Goal: Communication & Community: Answer question/provide support

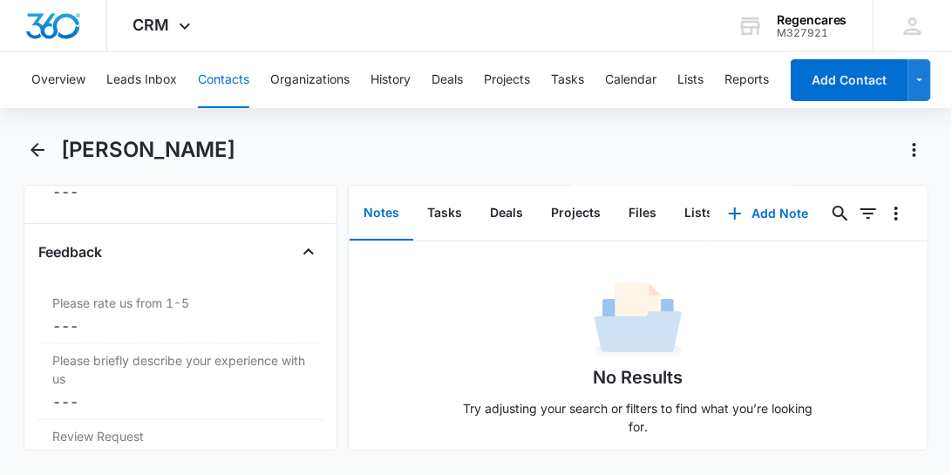
scroll to position [1943, 0]
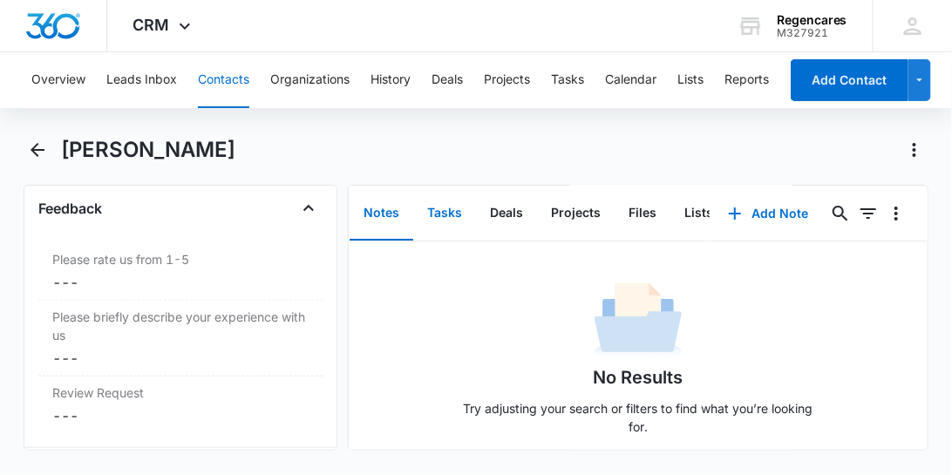
click at [444, 215] on button "Tasks" at bounding box center [444, 214] width 63 height 54
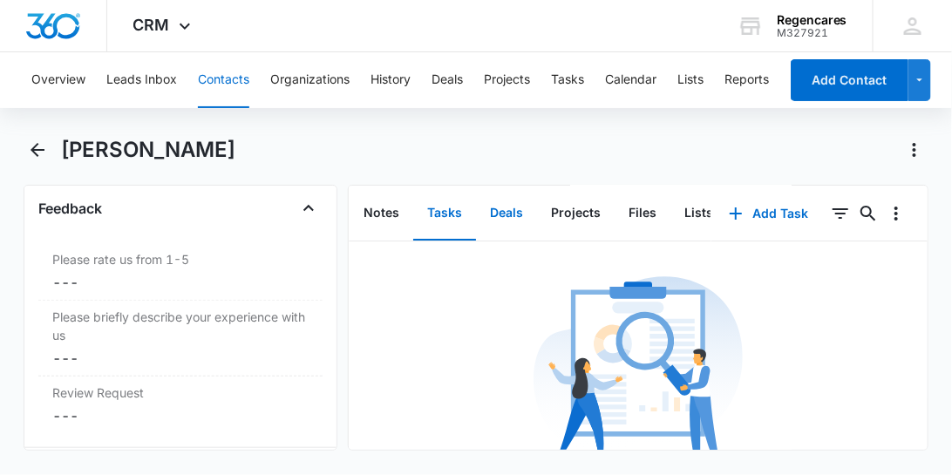
click at [501, 212] on button "Deals" at bounding box center [506, 214] width 61 height 54
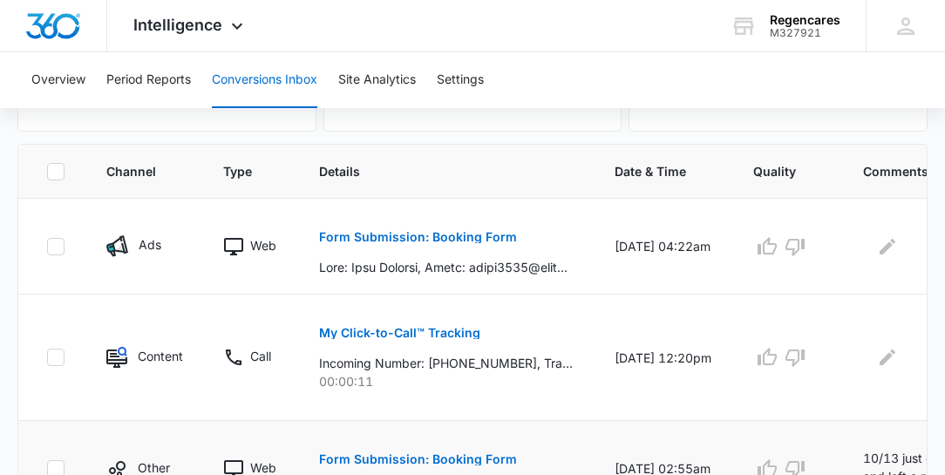
scroll to position [349, 0]
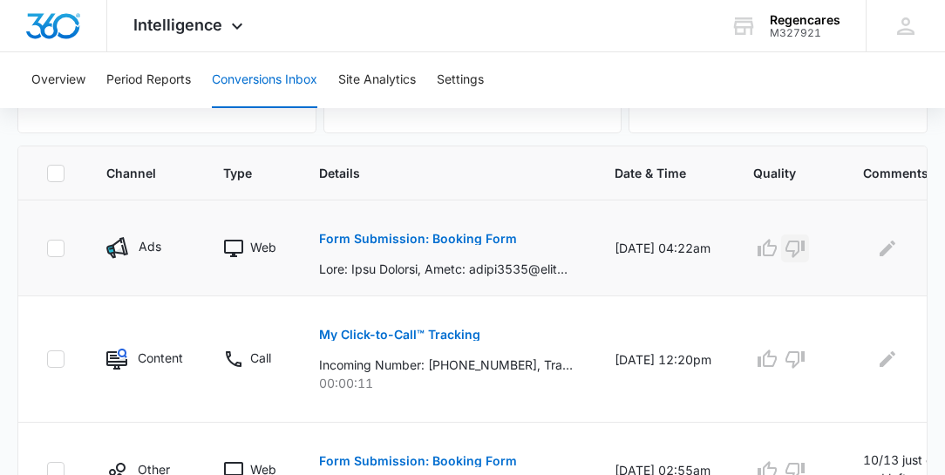
click at [791, 247] on icon "button" at bounding box center [795, 248] width 21 height 21
click at [869, 265] on td at bounding box center [937, 249] width 188 height 96
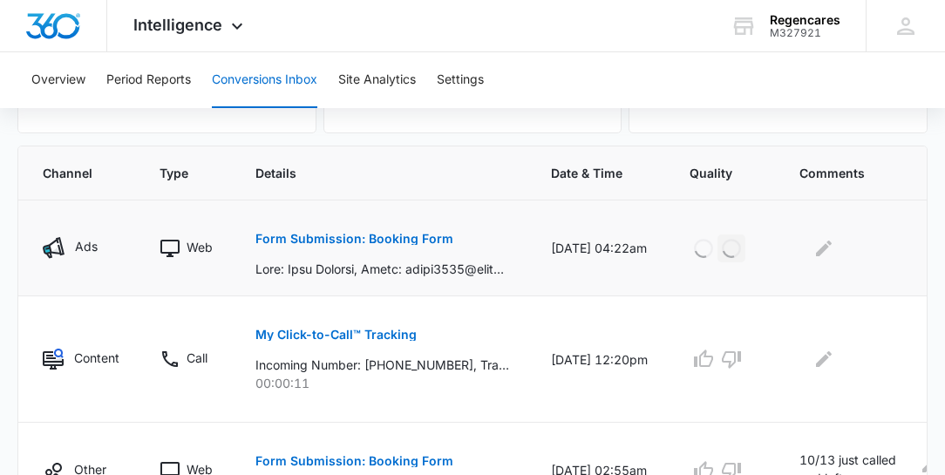
scroll to position [0, 66]
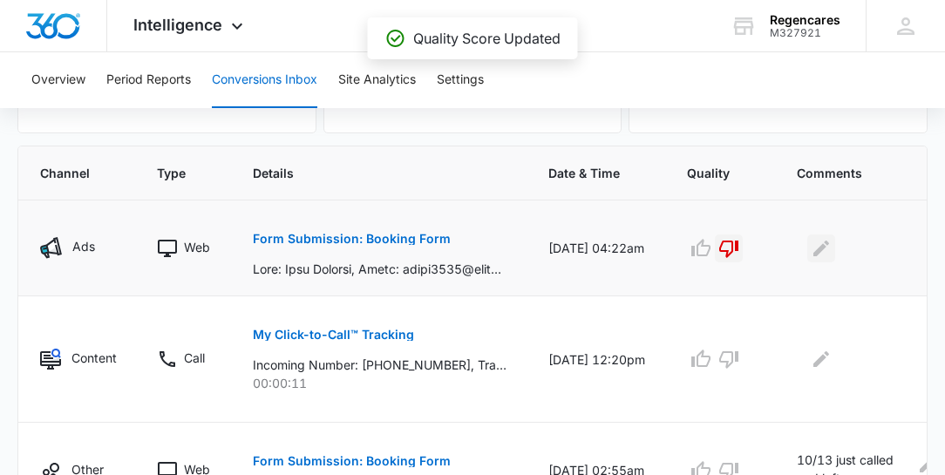
click at [818, 249] on icon "Edit Comments" at bounding box center [822, 248] width 16 height 16
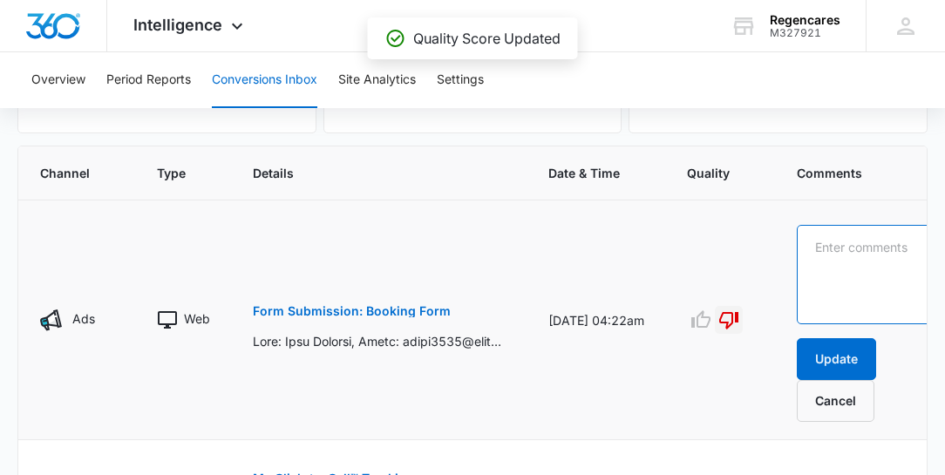
click at [812, 242] on textarea at bounding box center [866, 274] width 139 height 99
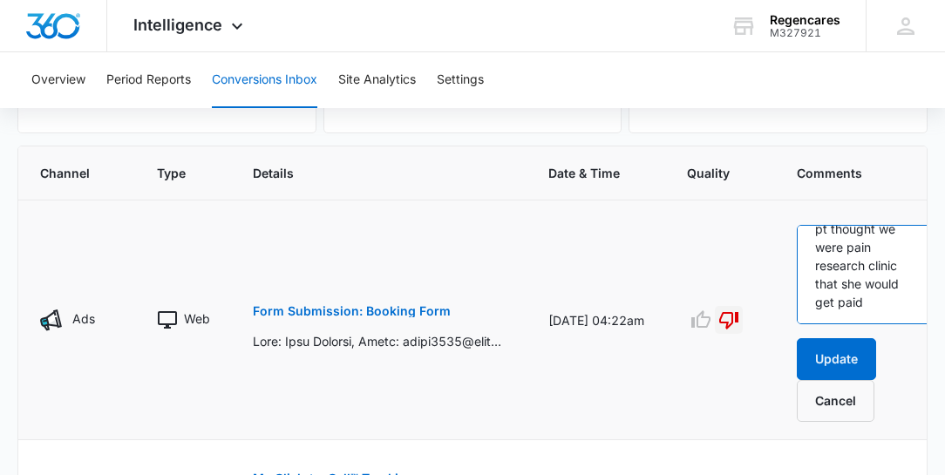
scroll to position [54, 0]
click at [863, 301] on textarea "pt thought we were pain research clinic that she would get paid" at bounding box center [866, 274] width 139 height 99
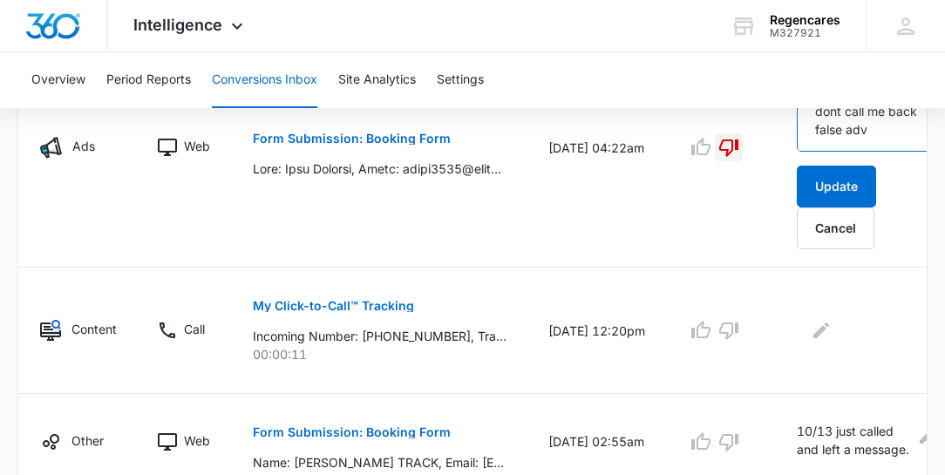
scroll to position [498, 0]
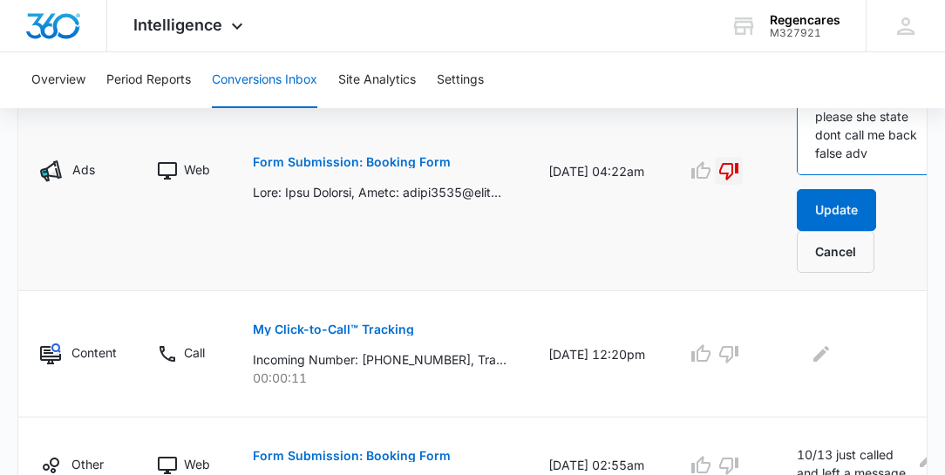
click at [843, 164] on textarea "pt thought we were pain research clinic that we would pay her, and please she s…" at bounding box center [866, 125] width 139 height 99
click at [867, 165] on textarea "pt thought we were pain research clinic that we would pay her, and please she s…" at bounding box center [866, 125] width 139 height 99
click at [864, 165] on textarea "pt thought we were pain research clinic that we would pay her, and please she s…" at bounding box center [866, 125] width 139 height 99
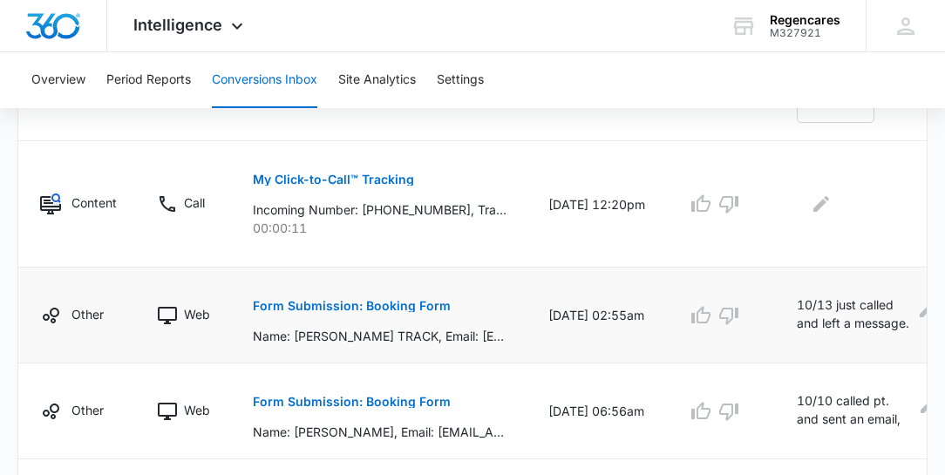
scroll to position [647, 0]
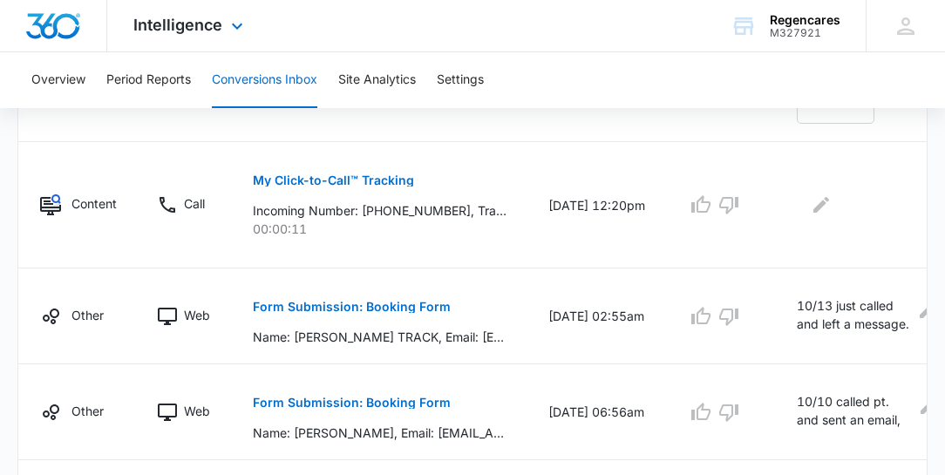
type textarea "pt thought we were pain research clinic that we would pay her, and please she s…"
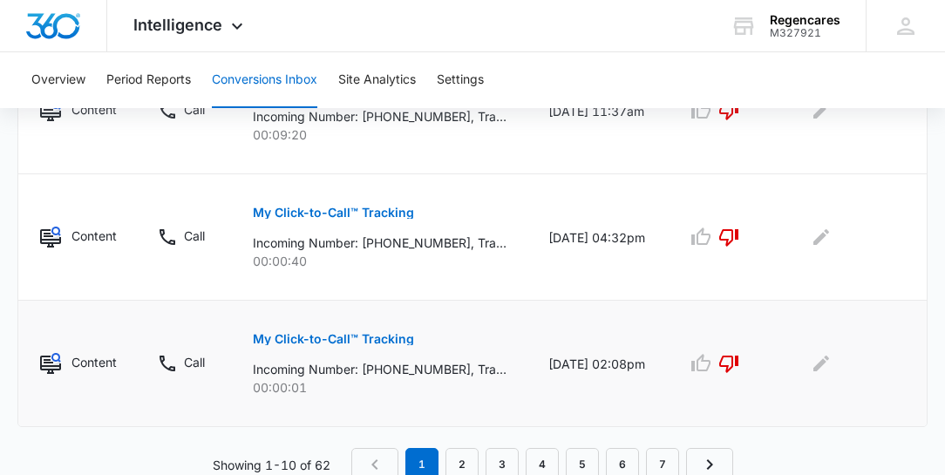
scroll to position [1385, 0]
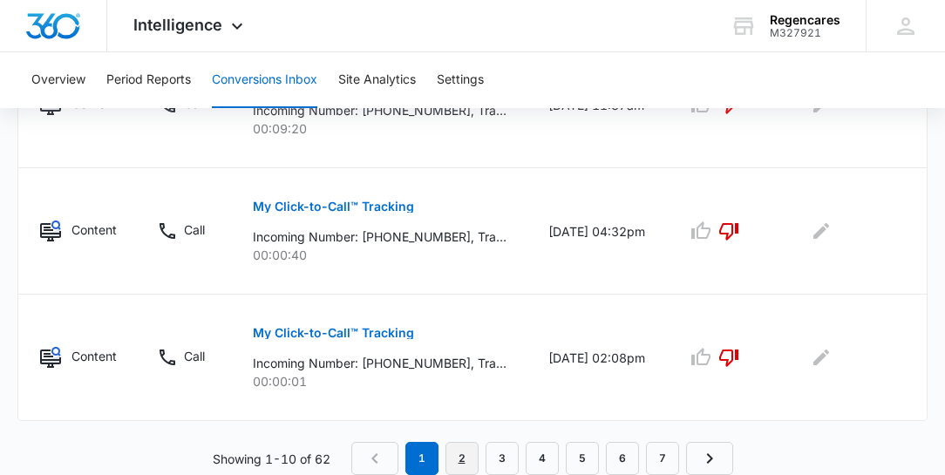
click at [461, 458] on link "2" at bounding box center [462, 458] width 33 height 33
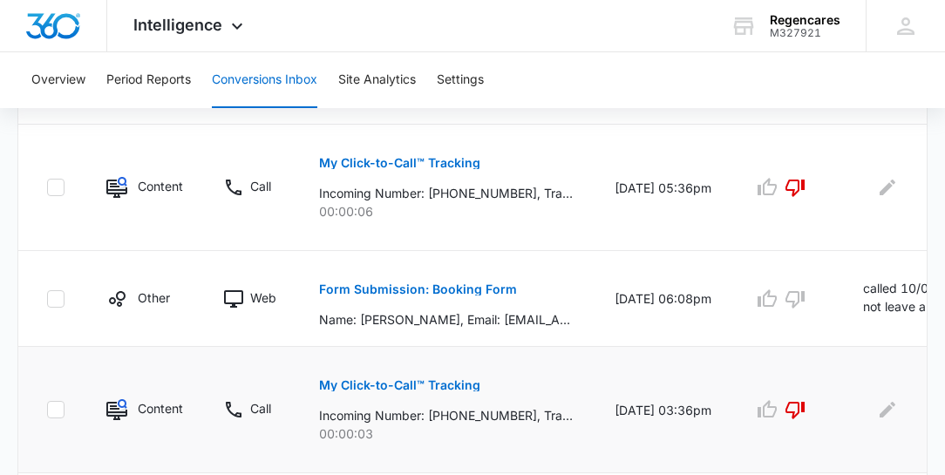
scroll to position [744, 0]
